Goal: Task Accomplishment & Management: Use online tool/utility

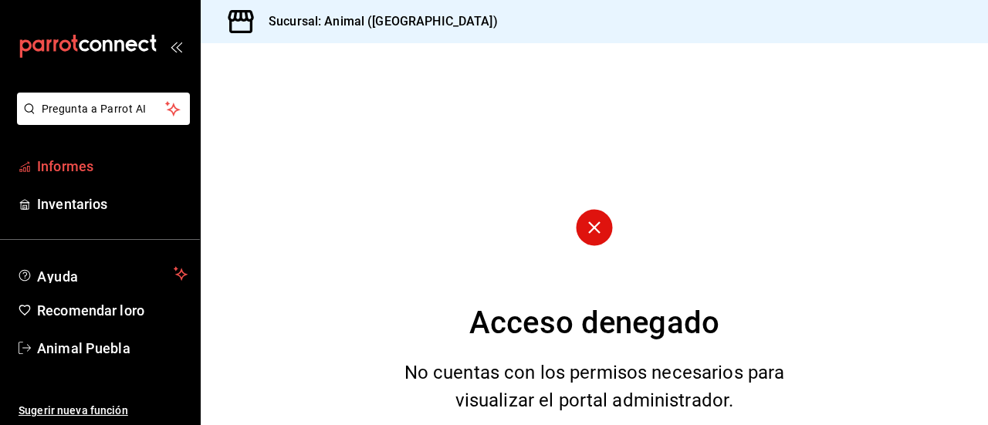
click at [120, 166] on span "Informes" at bounding box center [112, 166] width 150 height 21
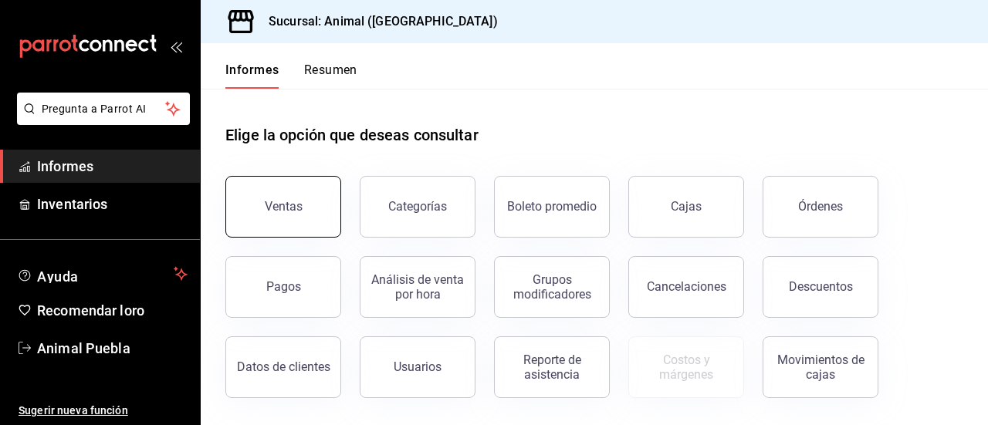
click at [266, 187] on button "Ventas" at bounding box center [283, 207] width 116 height 62
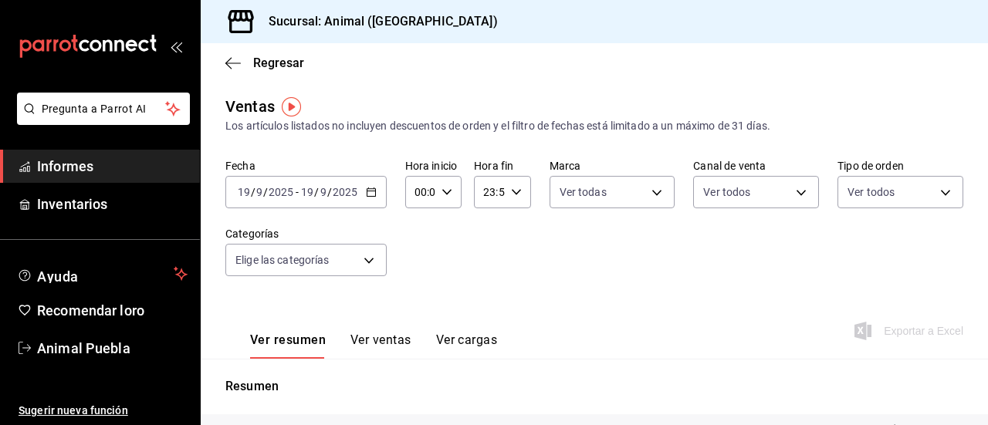
click at [375, 194] on icon "button" at bounding box center [371, 192] width 11 height 11
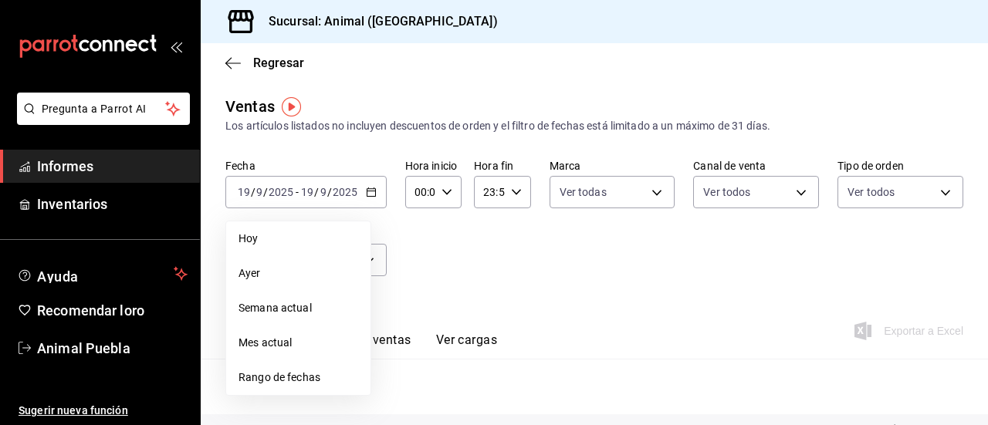
click at [329, 379] on span "Rango de fechas" at bounding box center [298, 378] width 120 height 16
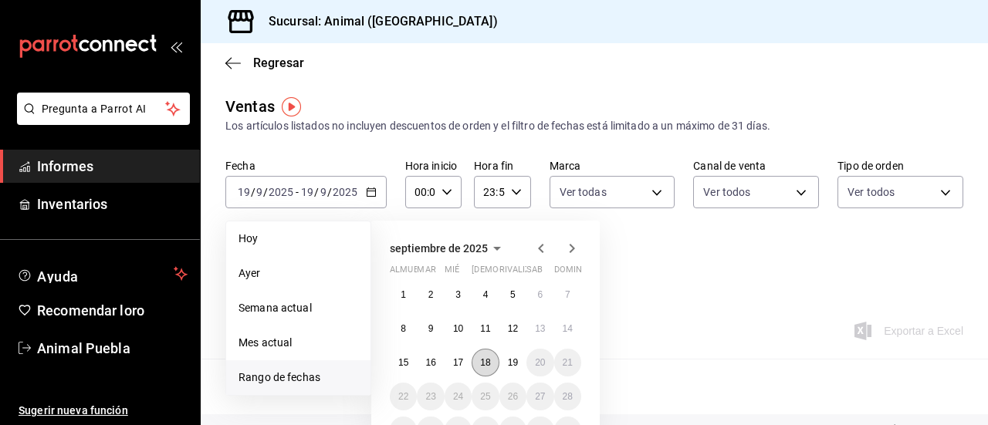
click at [485, 363] on font "18" at bounding box center [485, 362] width 10 height 11
click at [506, 366] on button "19" at bounding box center [512, 363] width 27 height 28
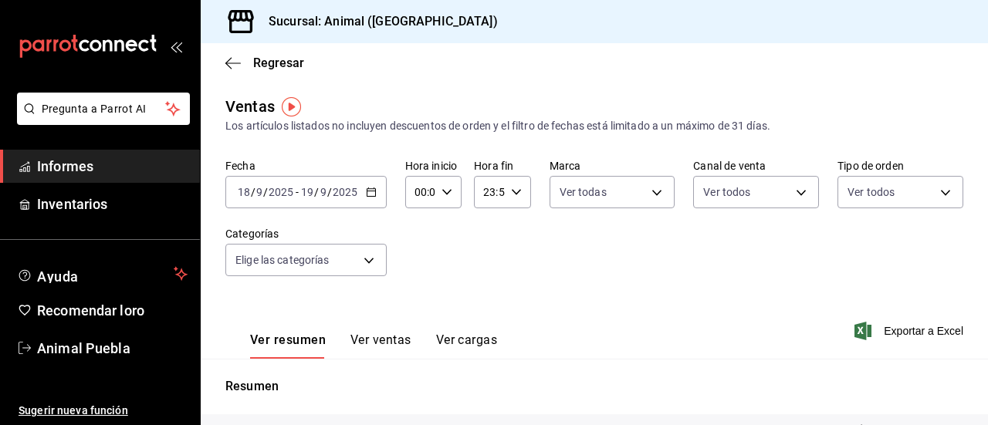
click at [441, 195] on icon "button" at bounding box center [446, 192] width 11 height 11
click at [417, 306] on font "02" at bounding box center [417, 305] width 12 height 12
type input "02:00"
click at [417, 303] on button "03" at bounding box center [418, 311] width 22 height 31
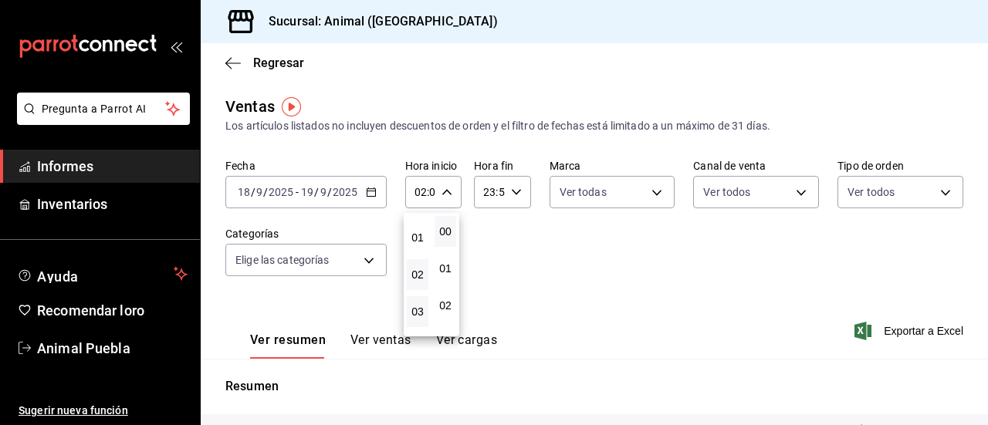
type input "03:00"
click at [518, 191] on div at bounding box center [494, 212] width 988 height 425
click at [518, 191] on div "23:59 Hora fin" at bounding box center [502, 192] width 56 height 32
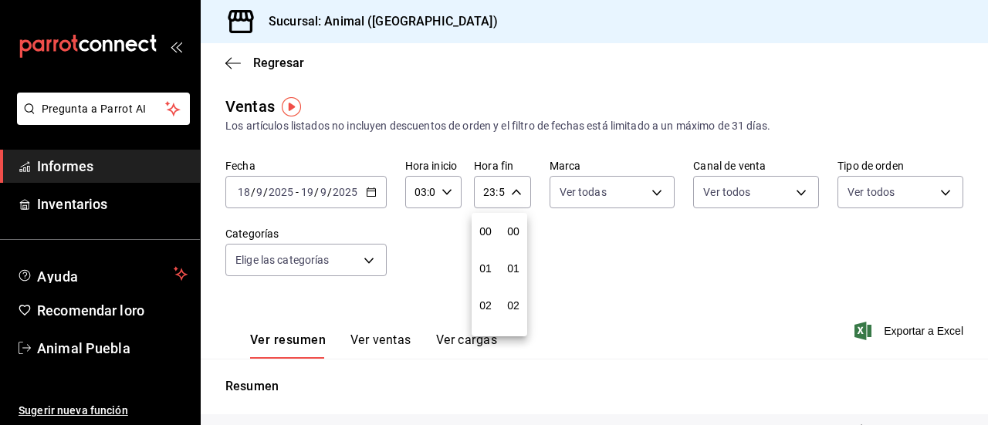
scroll to position [2099, 0]
click at [489, 246] on font "21" at bounding box center [485, 244] width 12 height 12
type input "21:59"
click at [175, 166] on div at bounding box center [494, 212] width 988 height 425
click at [510, 200] on div "21:59 Hora fin" at bounding box center [502, 192] width 56 height 32
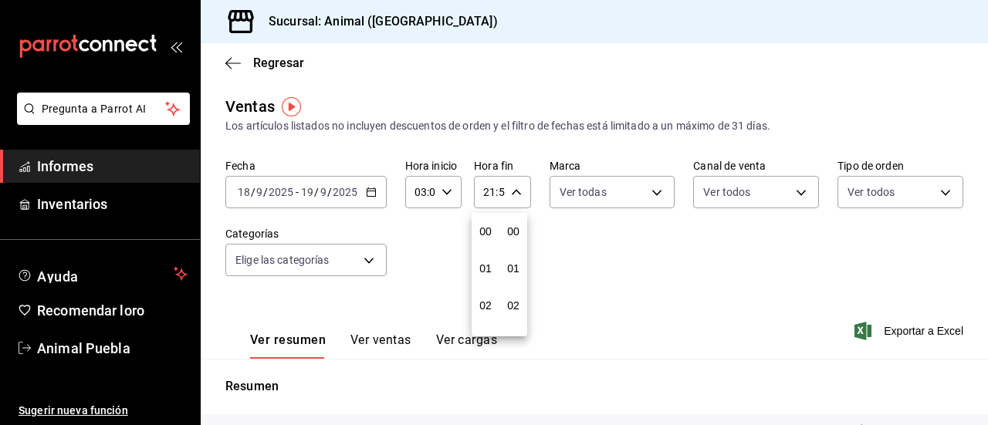
scroll to position [2099, 0]
click at [484, 248] on font "21" at bounding box center [485, 244] width 12 height 12
click at [491, 268] on font "05" at bounding box center [485, 268] width 12 height 12
type input "05:59"
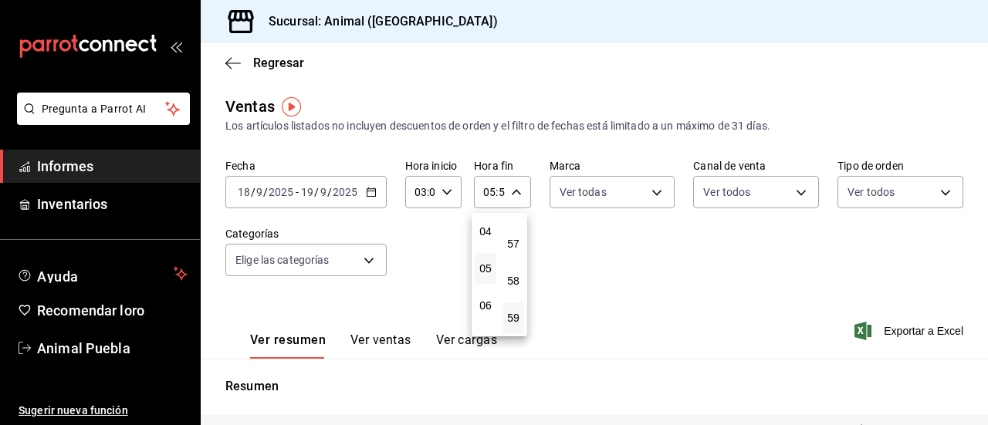
click at [657, 191] on div at bounding box center [494, 212] width 988 height 425
click at [657, 191] on body "Pregunta a Parrot AI Informes Inventarios Ayuda Recomendar loro Animal Puebla S…" at bounding box center [494, 212] width 988 height 425
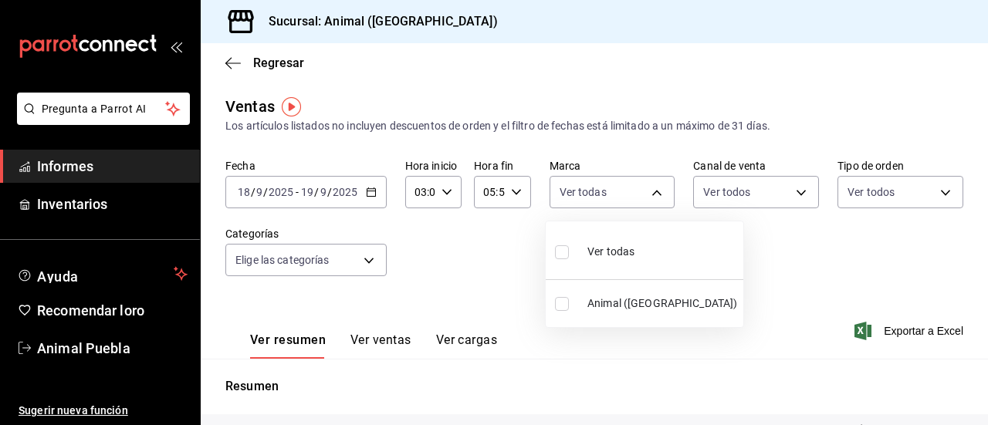
click at [563, 255] on input "checkbox" at bounding box center [562, 252] width 14 height 14
checkbox input "true"
type input "96838179-8fbb-4073-aae3-1789726318c8"
checkbox input "true"
click at [787, 194] on div at bounding box center [494, 212] width 988 height 425
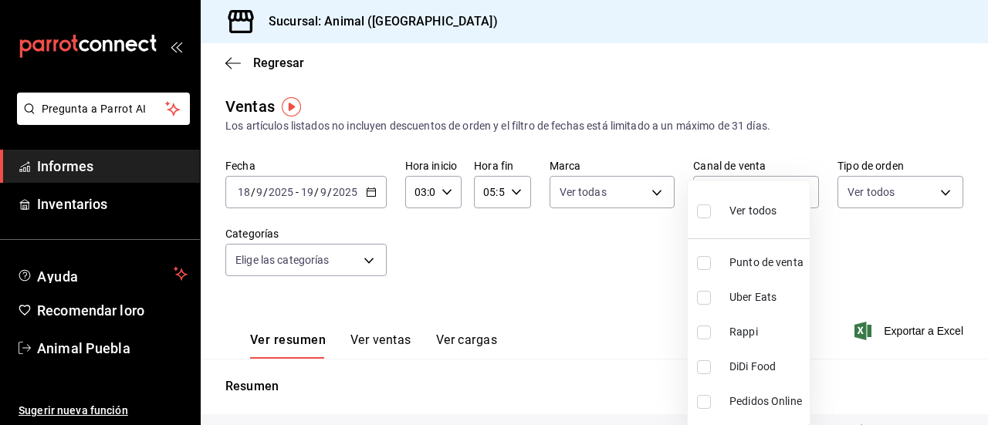
click at [787, 194] on body "Pregunta a Parrot AI Informes Inventarios Ayuda Recomendar loro Animal Puebla S…" at bounding box center [494, 212] width 988 height 425
click at [702, 212] on input "checkbox" at bounding box center [704, 211] width 14 height 14
checkbox input "true"
type input "PARROT,UBER_EATS,RAPPI,DIDI_FOOD,ONLINE"
checkbox input "true"
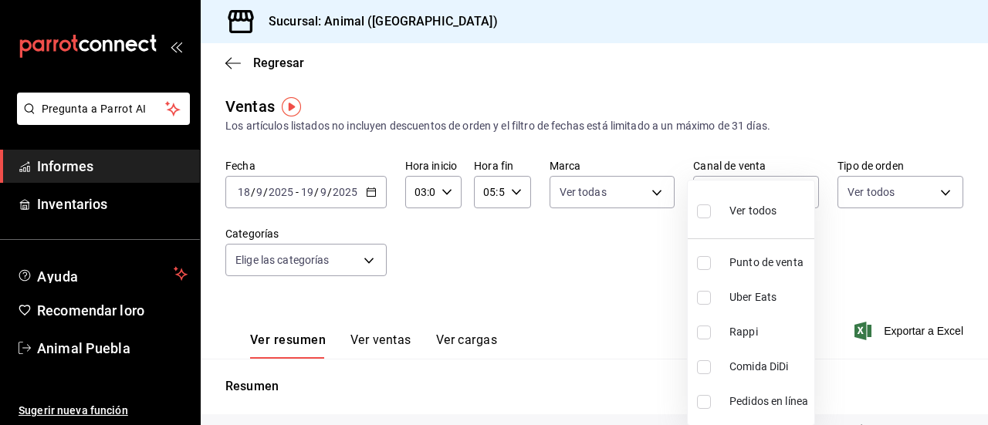
checkbox input "true"
click at [927, 191] on div at bounding box center [494, 212] width 988 height 425
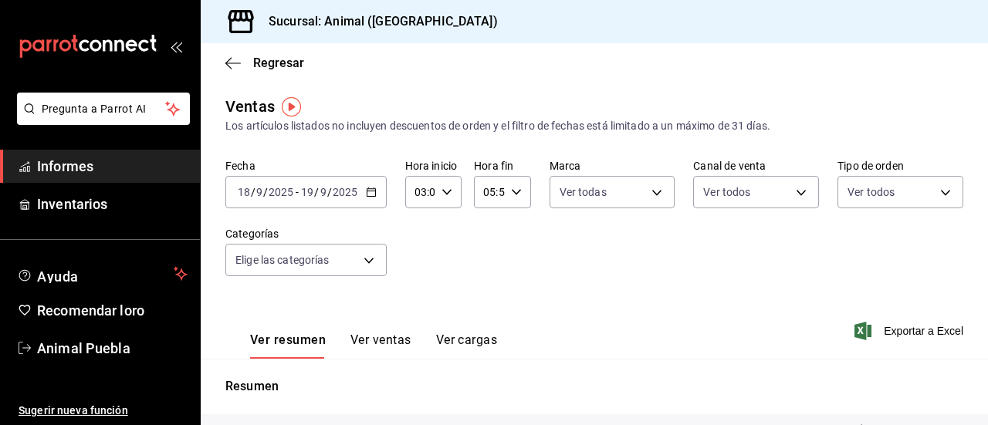
click at [937, 196] on body "Pregunta a Parrot AI Informes Inventarios Ayuda Recomendar loro Animal Puebla S…" at bounding box center [494, 212] width 988 height 425
click at [844, 248] on input "checkbox" at bounding box center [845, 252] width 14 height 14
checkbox input "true"
type input "89cc3392-1a89-49ed-91c4-e66ea58282e1,025cf6ae-25b7-4698-bb98-3d77af74a196,EXTER…"
checkbox input "true"
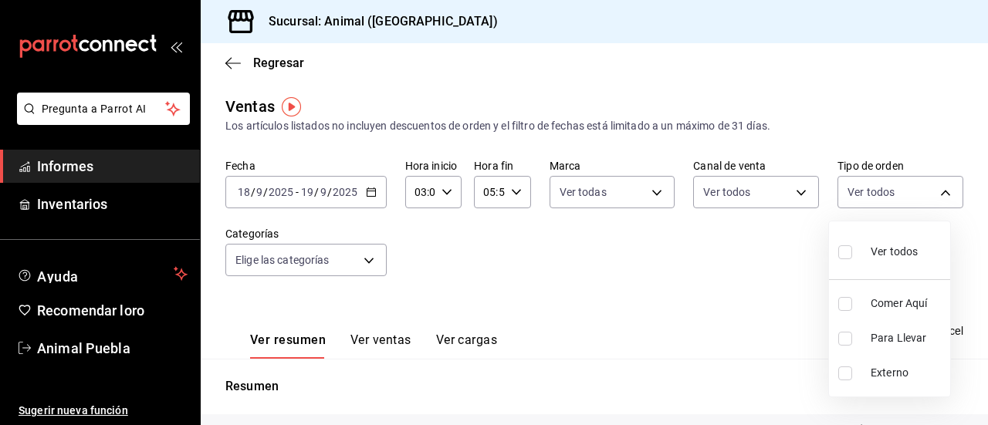
checkbox input "true"
click at [364, 259] on div at bounding box center [494, 212] width 988 height 425
click at [364, 259] on body "Pregunta a Parrot AI Informes Inventarios Ayuda Recomendar loro Animal Puebla S…" at bounding box center [494, 212] width 988 height 425
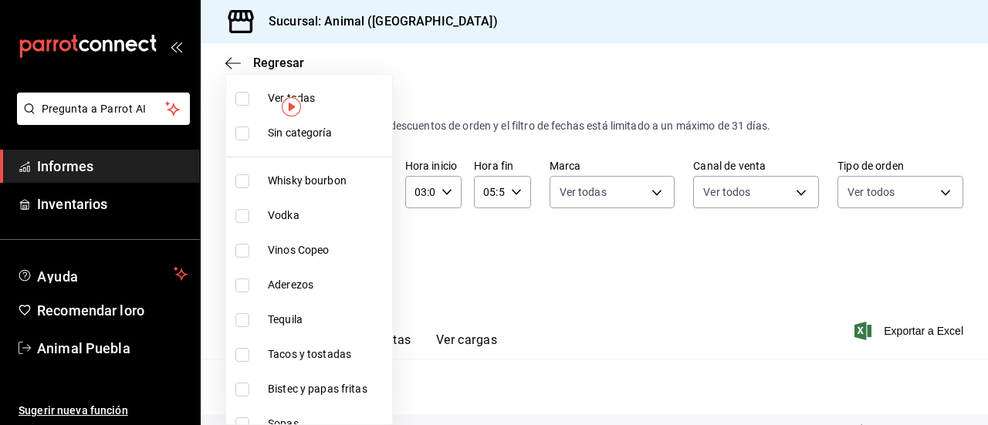
click at [244, 103] on input "checkbox" at bounding box center [242, 99] width 14 height 14
checkbox input "true"
type input "696422f3-042f-4992-a796-20cec1d2addd,ab2f2cdd-2d2d-455a-bd59-969ed93fbee5,5744a…"
checkbox input "true"
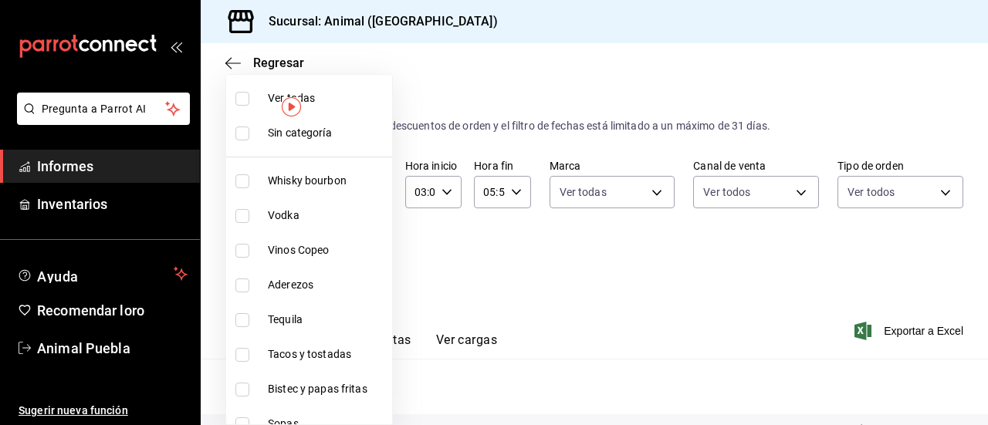
checkbox input "true"
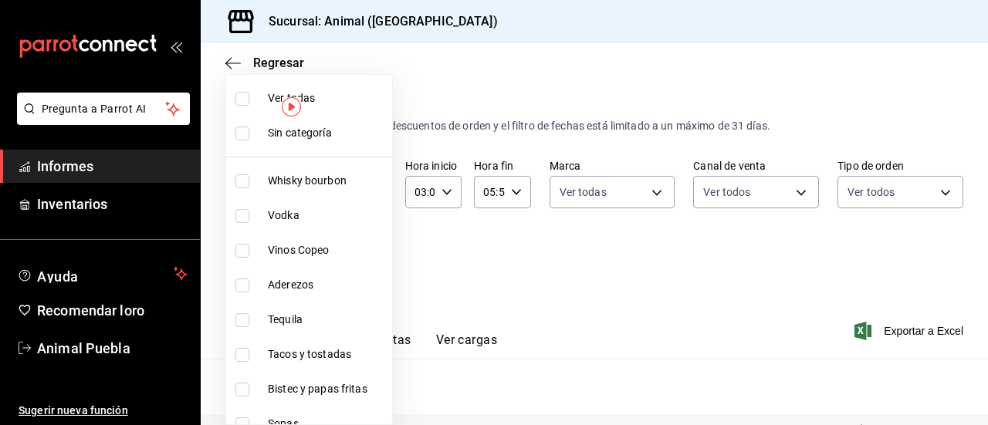
checkbox input "true"
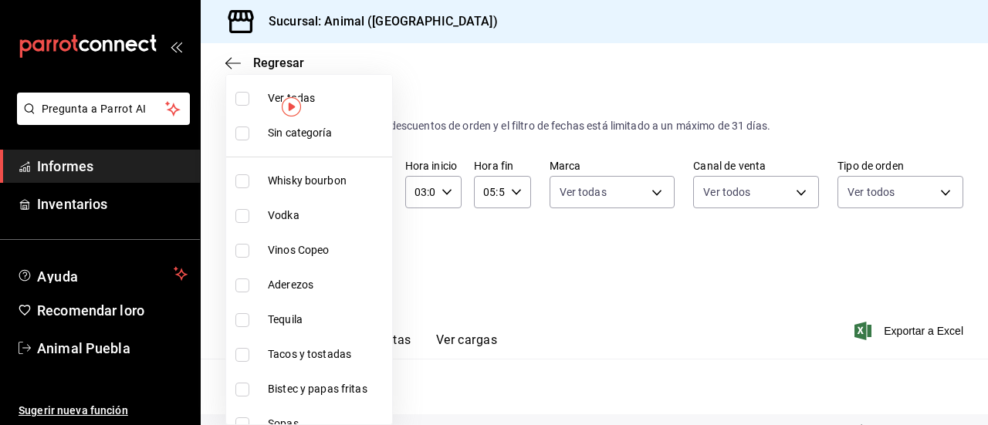
checkbox input "true"
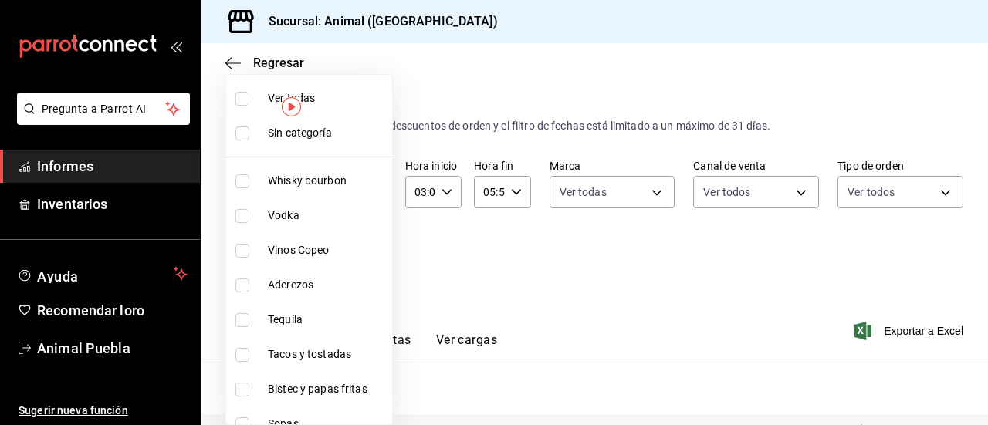
checkbox input "true"
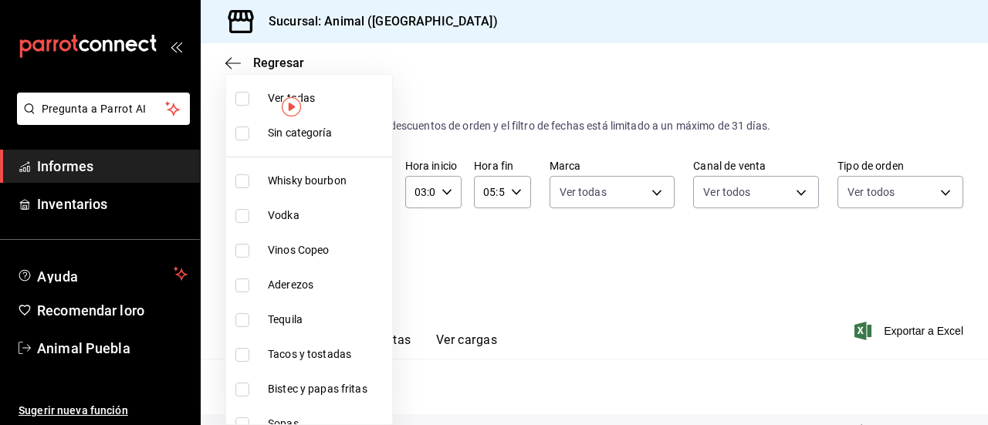
checkbox input "true"
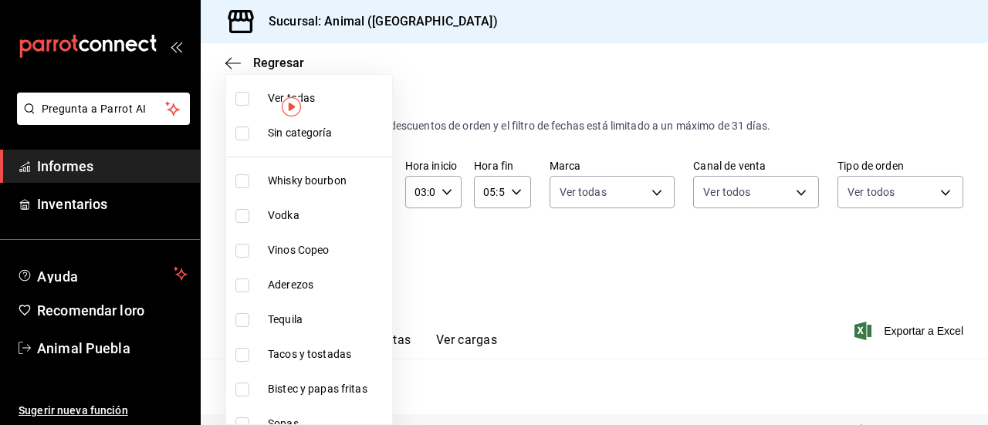
checkbox input "true"
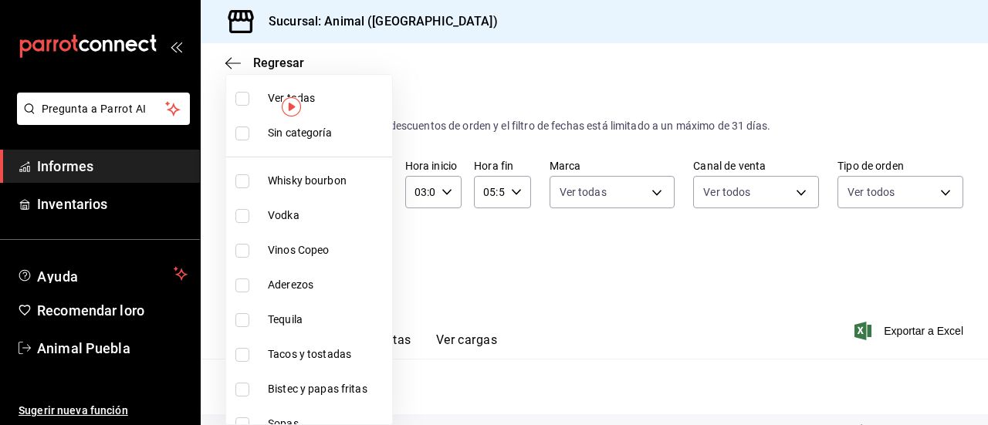
checkbox input "true"
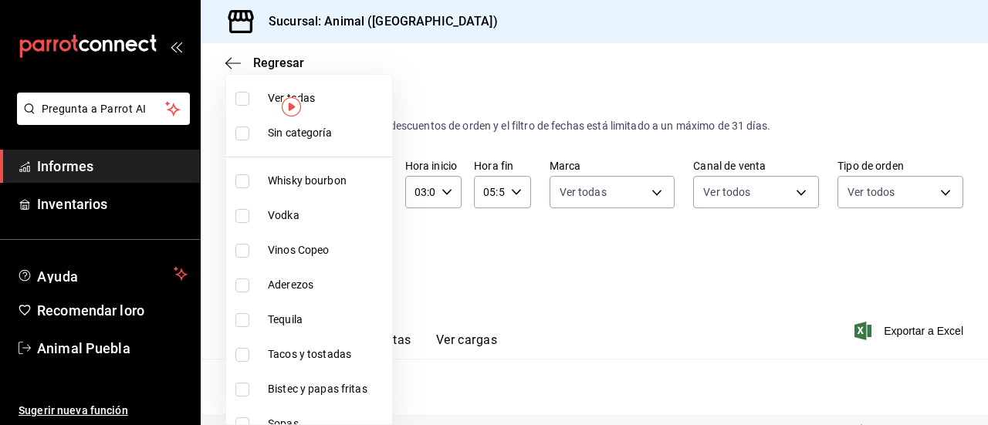
checkbox input "true"
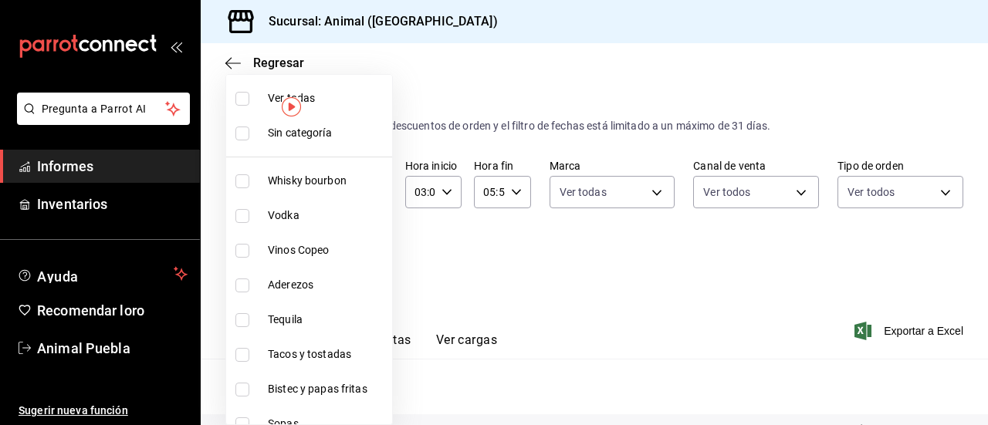
checkbox input "true"
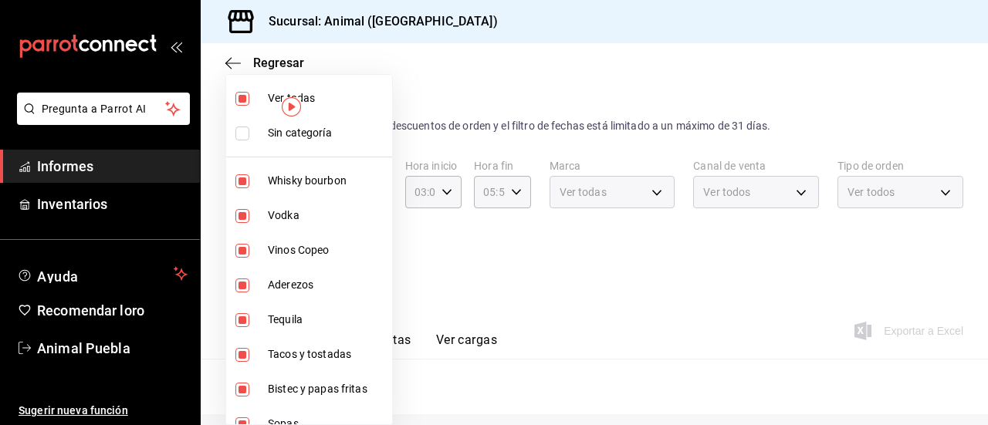
click at [433, 259] on div at bounding box center [494, 212] width 988 height 425
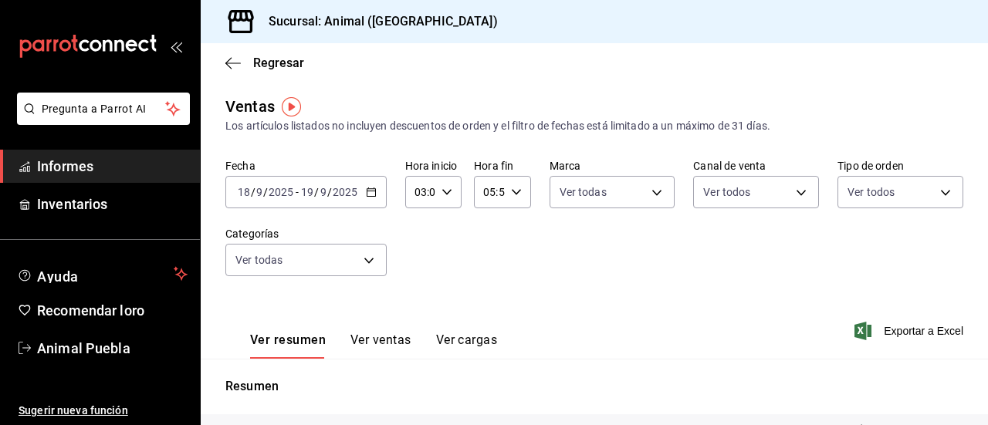
click at [363, 343] on font "Ver ventas" at bounding box center [380, 340] width 61 height 15
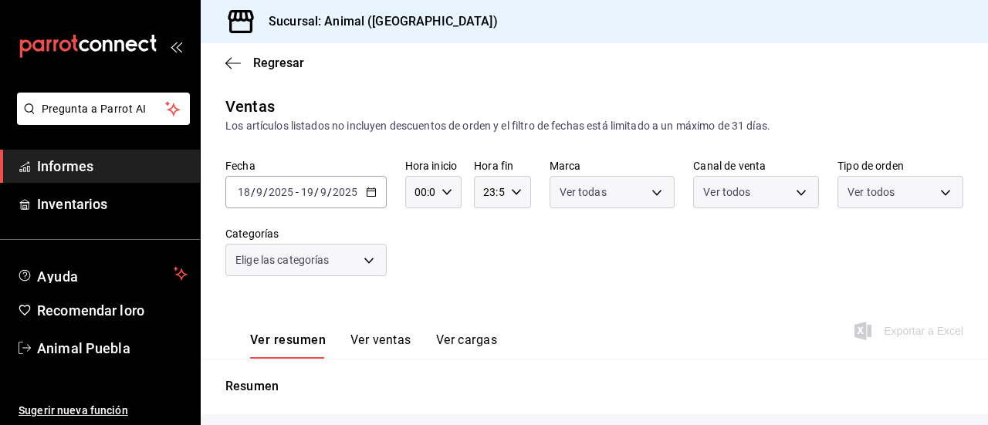
type input "03:00"
type input "05:59"
type input "696422f3-042f-4992-a796-20cec1d2addd,ab2f2cdd-2d2d-455a-bd59-969ed93fbee5,5744a…"
type input "96838179-8fbb-4073-aae3-1789726318c8"
type input "PARROT,UBER_EATS,RAPPI,DIDI_FOOD,ONLINE"
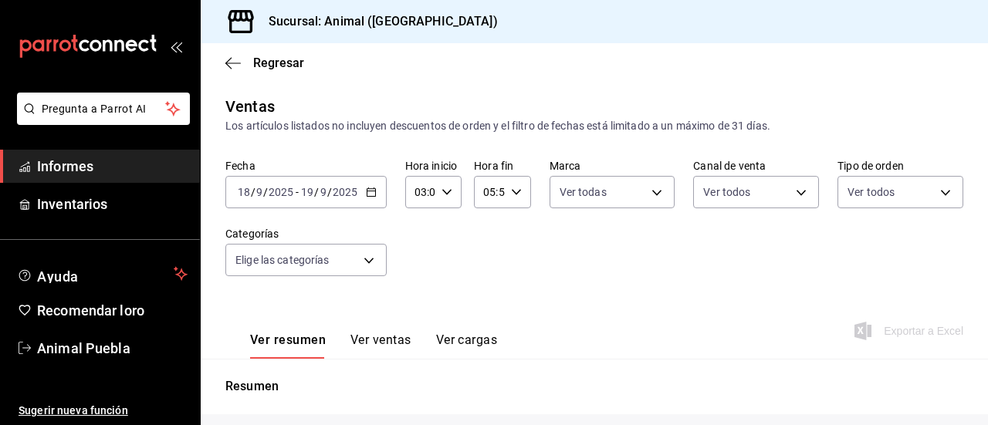
type input "89cc3392-1a89-49ed-91c4-e66ea58282e1,025cf6ae-25b7-4698-bb98-3d77af74a196,EXTER…"
click at [355, 333] on font "Ver ventas" at bounding box center [380, 340] width 61 height 15
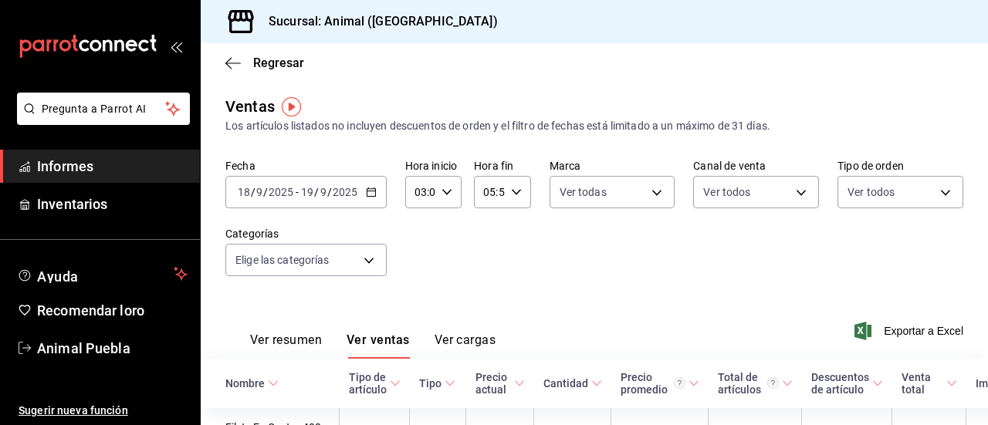
click at [410, 404] on th "Tipo" at bounding box center [438, 383] width 56 height 49
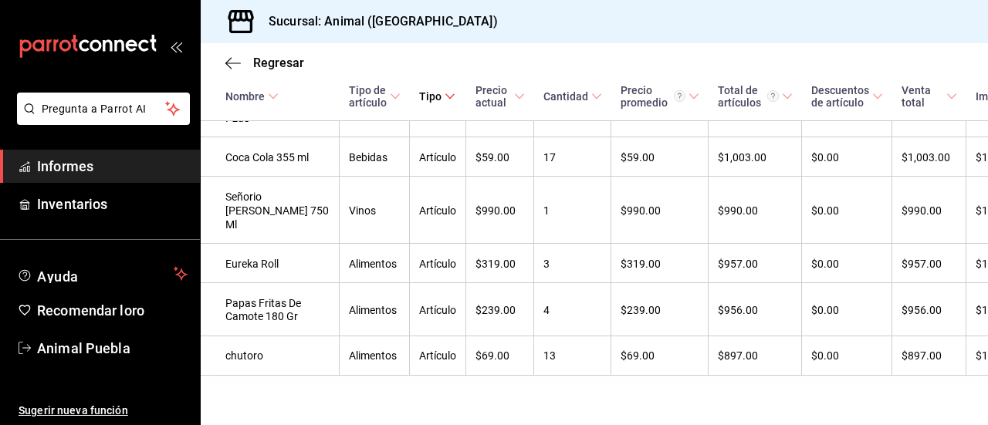
scroll to position [2994, 0]
